Goal: Check status: Check status

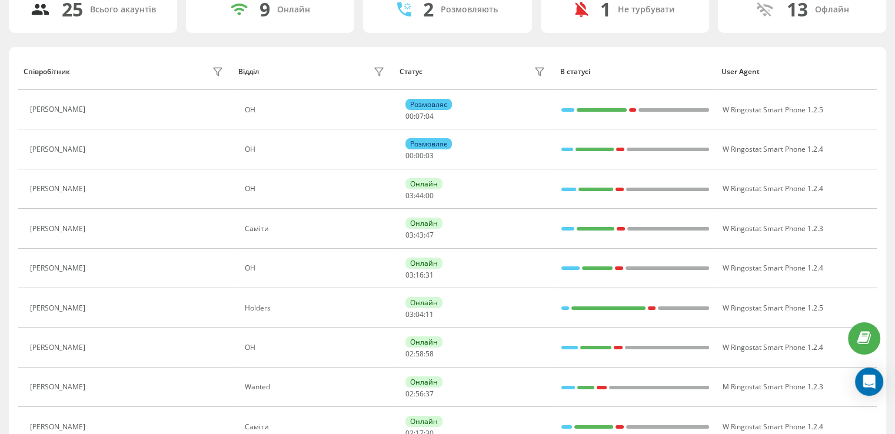
scroll to position [118, 0]
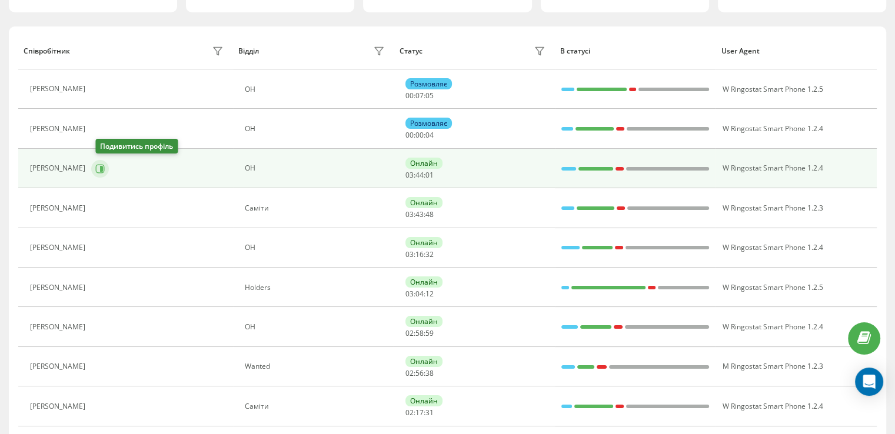
click at [101, 165] on icon at bounding box center [99, 168] width 9 height 9
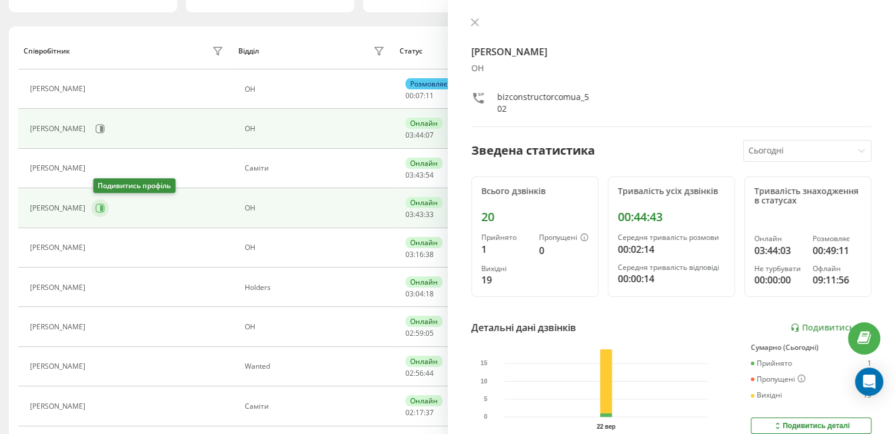
click at [102, 207] on icon at bounding box center [101, 208] width 3 height 6
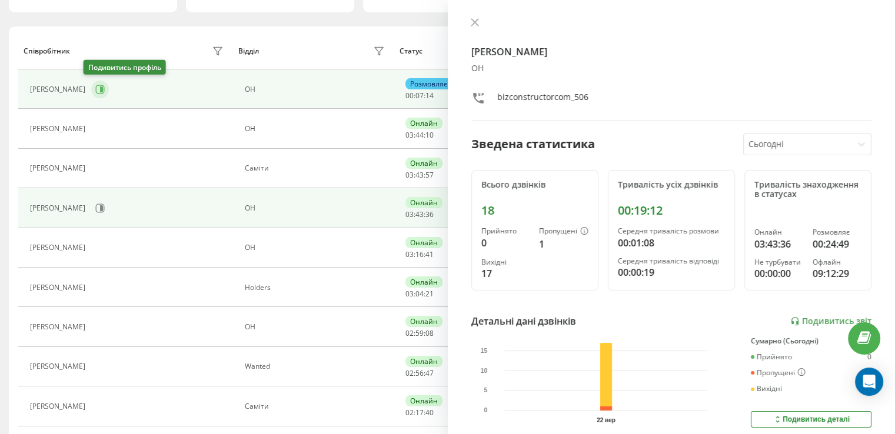
click at [95, 90] on icon at bounding box center [99, 89] width 9 height 9
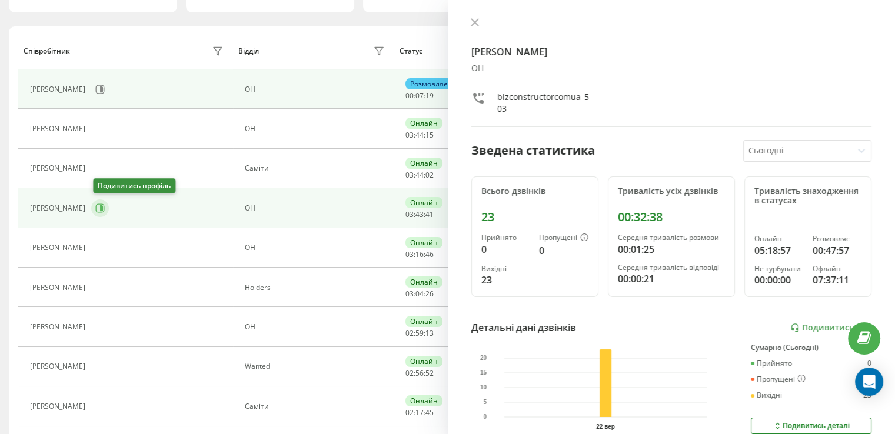
click at [103, 208] on icon at bounding box center [101, 208] width 3 height 6
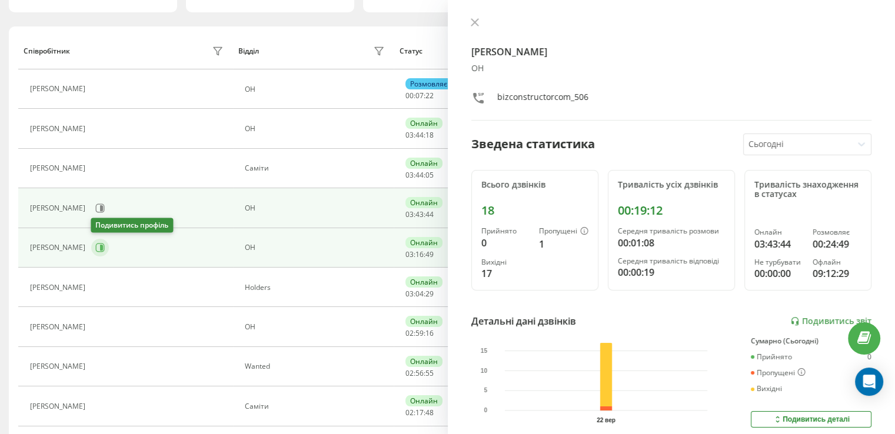
click at [99, 251] on icon at bounding box center [100, 247] width 9 height 9
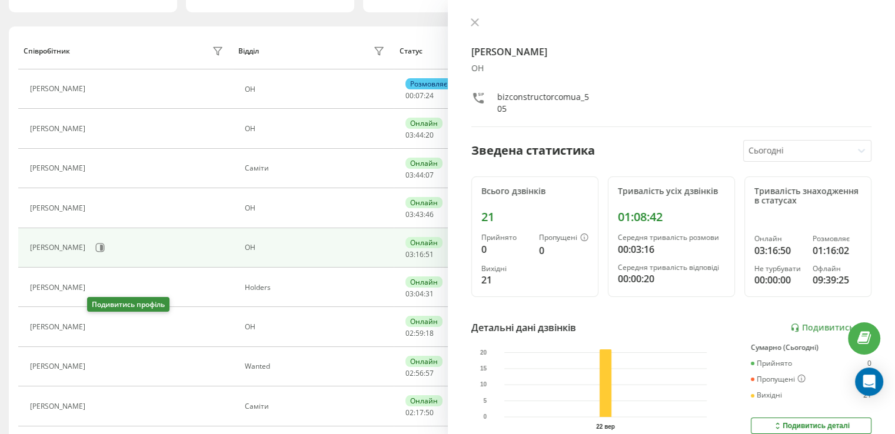
click at [94, 328] on icon at bounding box center [98, 326] width 9 height 9
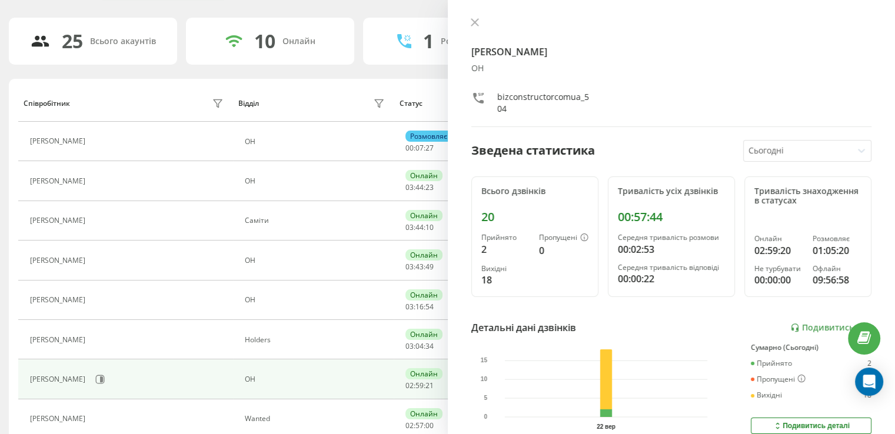
scroll to position [59, 0]
